Goal: Information Seeking & Learning: Learn about a topic

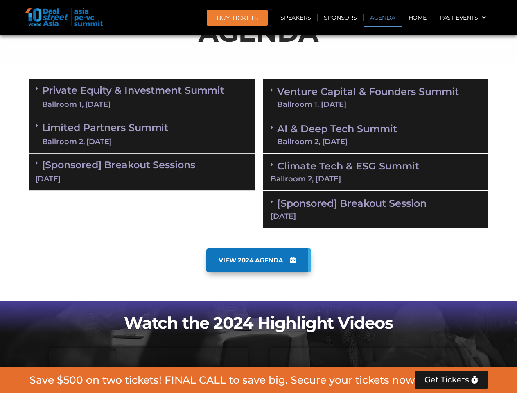
scroll to position [463, 0]
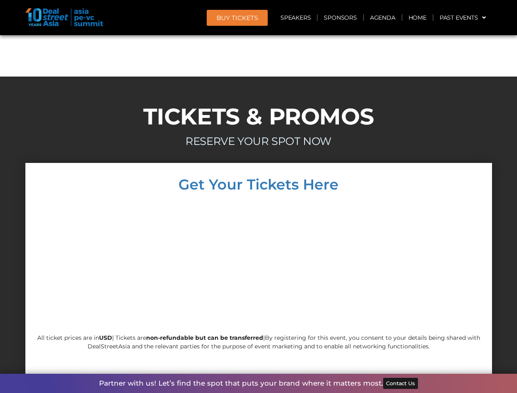
scroll to position [7850, 0]
